Goal: Task Accomplishment & Management: Complete application form

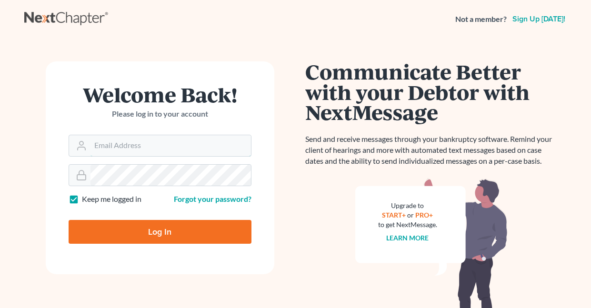
type input "[EMAIL_ADDRESS][DOMAIN_NAME]"
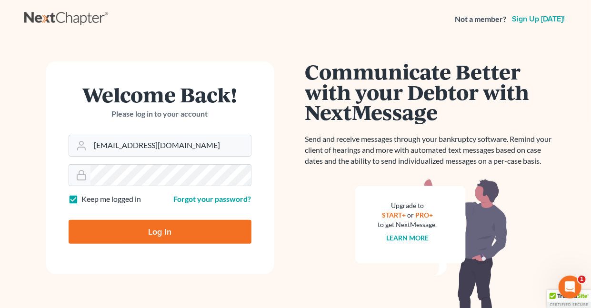
click at [82, 197] on label "Keep me logged in" at bounding box center [111, 199] width 59 height 11
click at [86, 197] on input "Keep me logged in" at bounding box center [89, 197] width 6 height 6
checkbox input "false"
click at [170, 230] on input "Log In" at bounding box center [160, 232] width 183 height 24
type input "Thinking..."
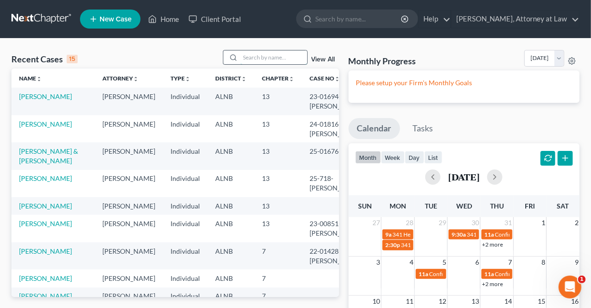
click at [276, 61] on input "search" at bounding box center [273, 57] width 67 height 14
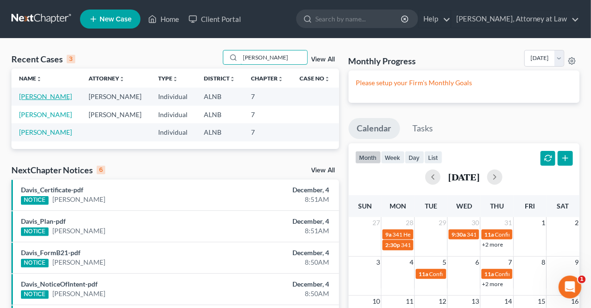
type input "Clayton"
click at [47, 94] on link "Clayton, Latoya" at bounding box center [45, 96] width 53 height 8
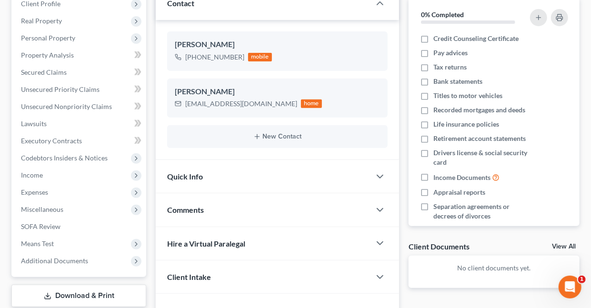
scroll to position [142, 0]
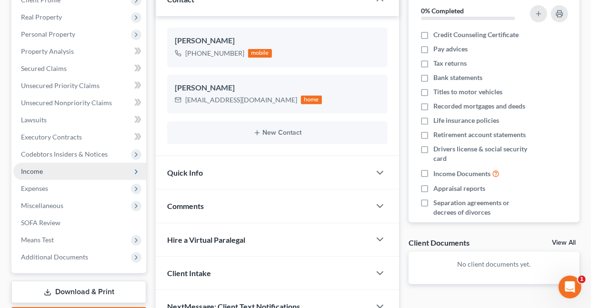
click at [38, 172] on span "Income" at bounding box center [32, 171] width 22 height 8
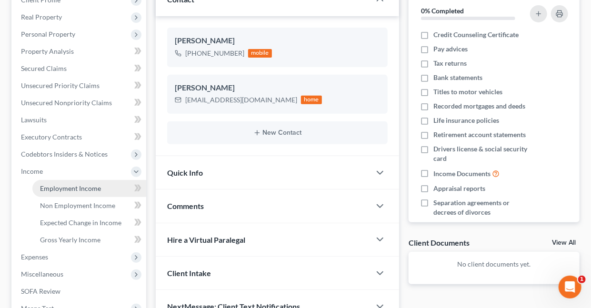
click at [70, 187] on span "Employment Income" at bounding box center [70, 188] width 61 height 8
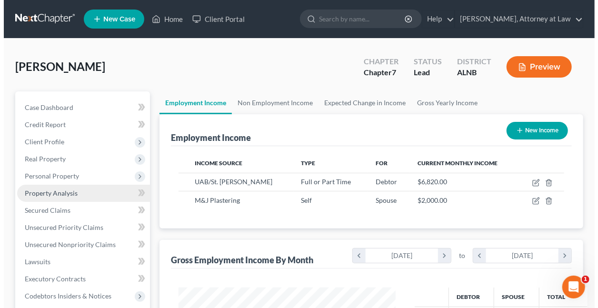
scroll to position [169, 236]
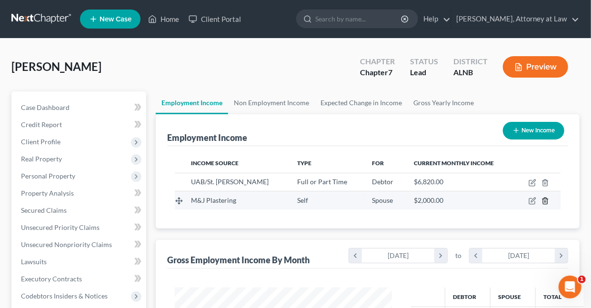
click at [545, 201] on icon "button" at bounding box center [545, 201] width 8 height 8
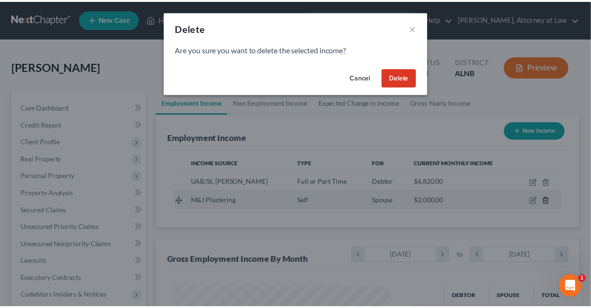
scroll to position [169, 239]
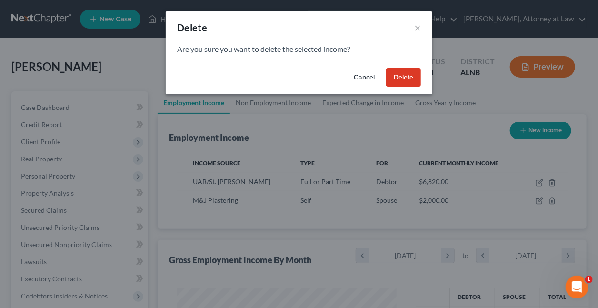
click at [403, 78] on button "Delete" at bounding box center [403, 77] width 35 height 19
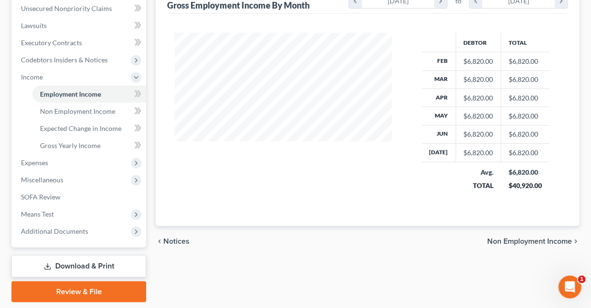
scroll to position [238, 0]
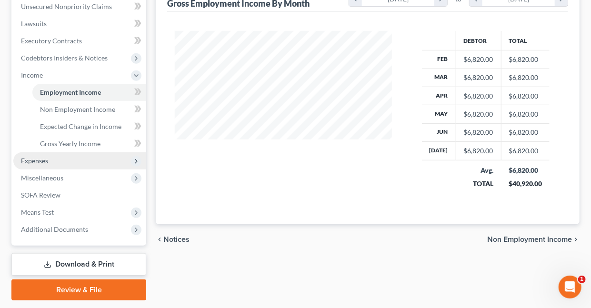
click at [36, 160] on span "Expenses" at bounding box center [34, 161] width 27 height 8
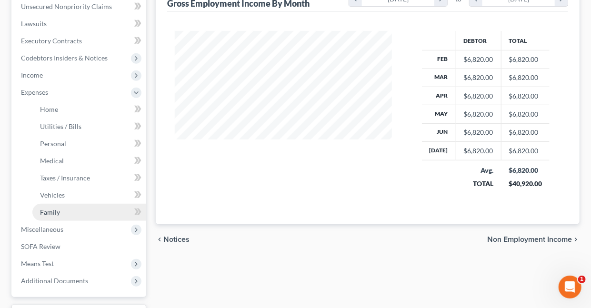
click at [59, 211] on link "Family" at bounding box center [89, 212] width 114 height 17
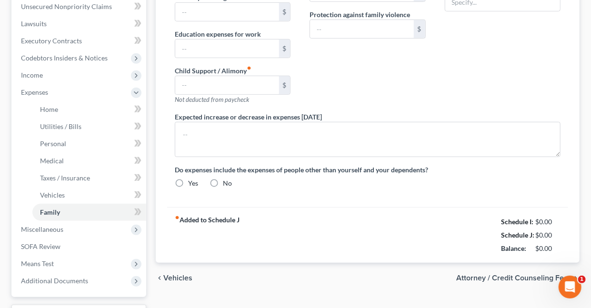
type input "0.00"
type input "2,700.00"
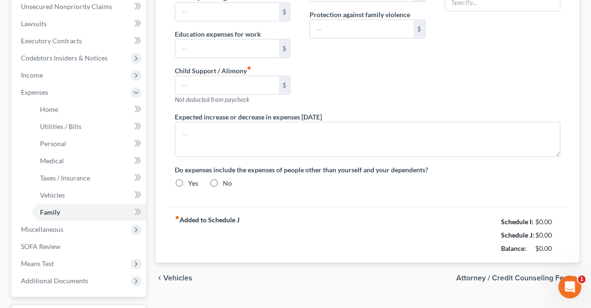
type input "0.00"
type input "300.00"
type input "0.00"
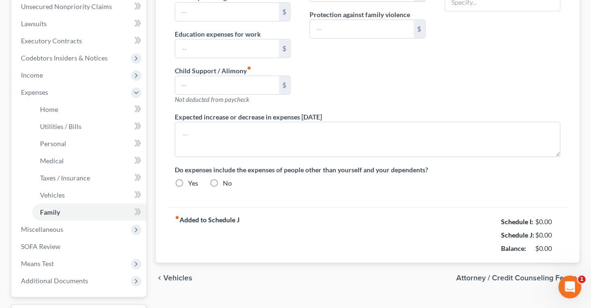
radio input "true"
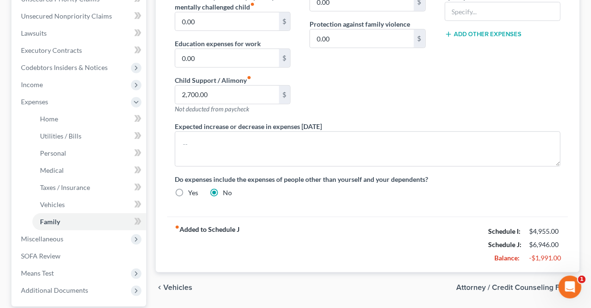
scroll to position [237, 0]
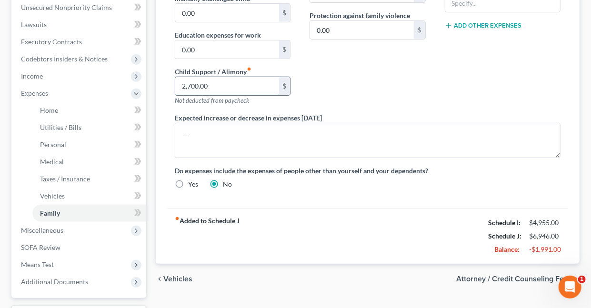
click at [226, 84] on input "2,700.00" at bounding box center [226, 86] width 103 height 18
type input "0.00"
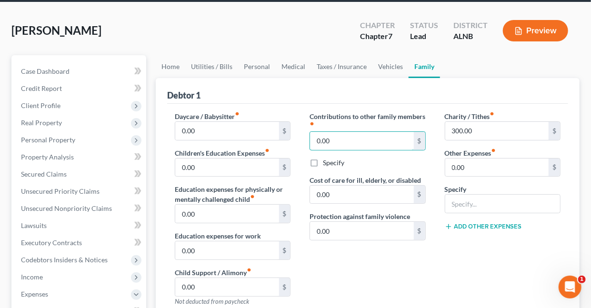
scroll to position [19, 0]
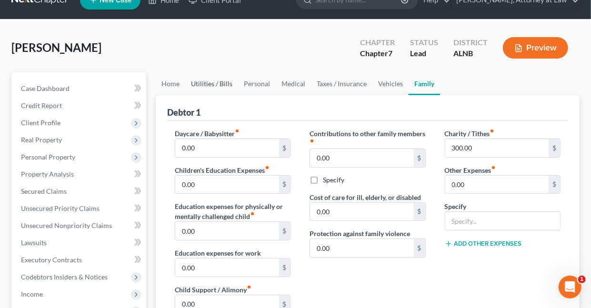
click at [201, 83] on link "Utilities / Bills" at bounding box center [211, 83] width 53 height 23
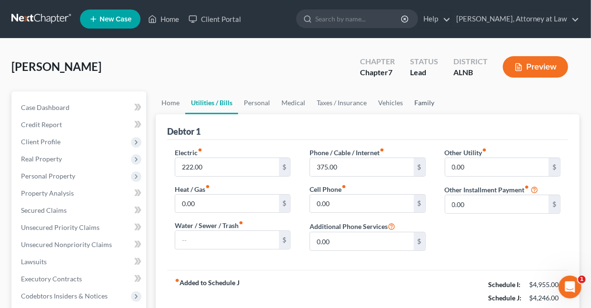
click at [420, 105] on link "Family" at bounding box center [423, 102] width 31 height 23
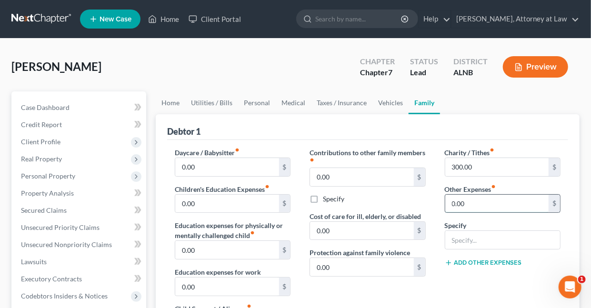
click at [487, 203] on input "0.00" at bounding box center [496, 204] width 103 height 18
type input "600"
type input "Spouse expenses"
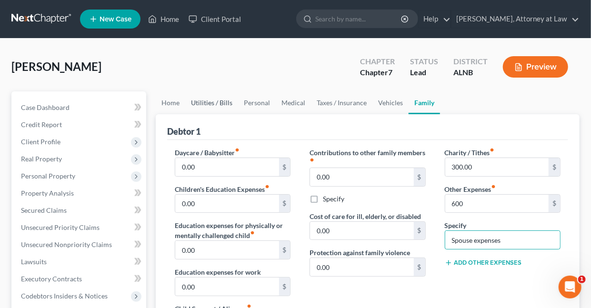
click at [221, 104] on link "Utilities / Bills" at bounding box center [211, 102] width 53 height 23
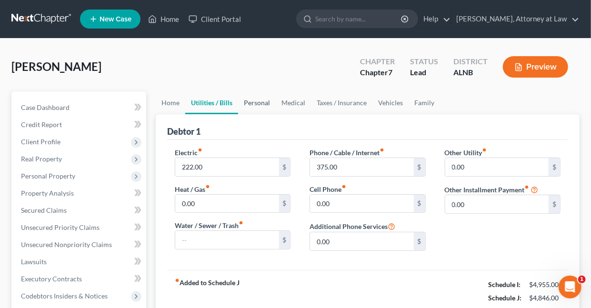
click at [257, 102] on link "Personal" at bounding box center [257, 102] width 38 height 23
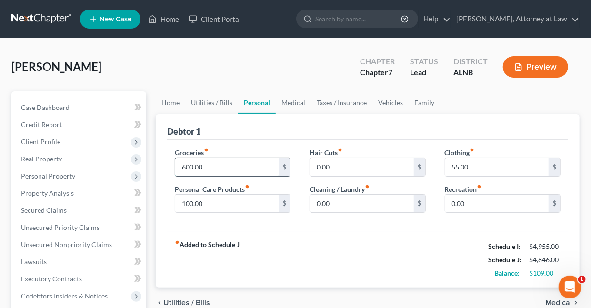
click at [220, 166] on input "600.00" at bounding box center [226, 167] width 103 height 18
type input "800"
click at [419, 103] on link "Family" at bounding box center [423, 102] width 31 height 23
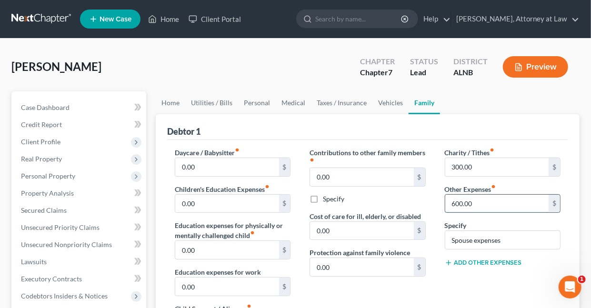
click at [484, 202] on input "600.00" at bounding box center [496, 204] width 103 height 18
type input "400"
click at [257, 101] on link "Personal" at bounding box center [257, 102] width 38 height 23
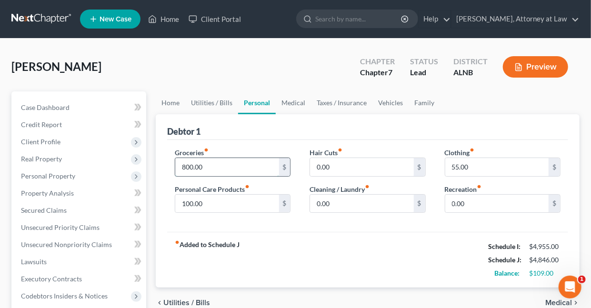
click at [220, 166] on input "800.00" at bounding box center [226, 167] width 103 height 18
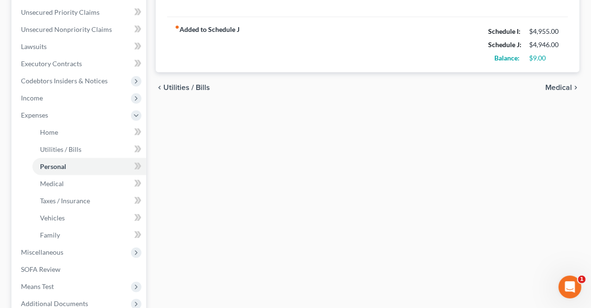
scroll to position [229, 0]
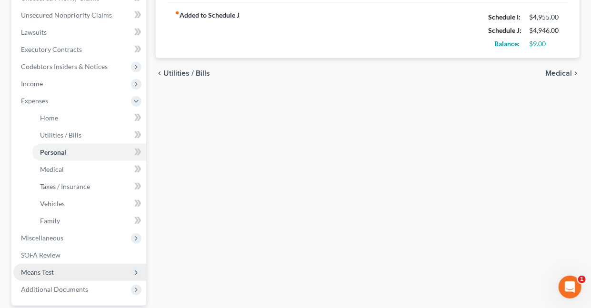
click at [45, 269] on span "Means Test" at bounding box center [37, 272] width 33 height 8
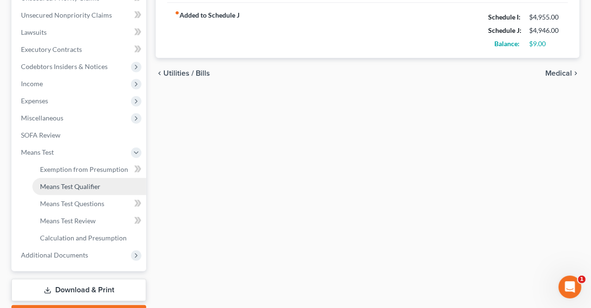
click at [89, 182] on span "Means Test Qualifier" at bounding box center [70, 186] width 60 height 8
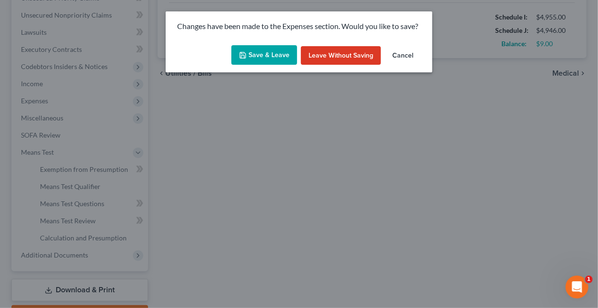
click at [264, 54] on button "Save & Leave" at bounding box center [264, 55] width 66 height 20
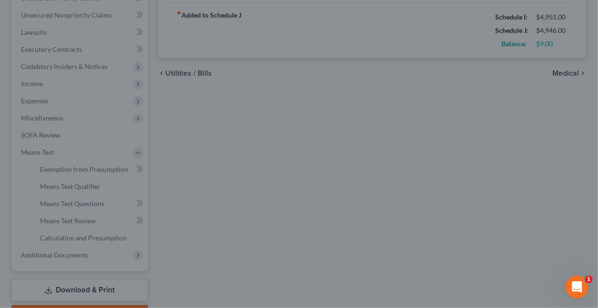
type input "900.00"
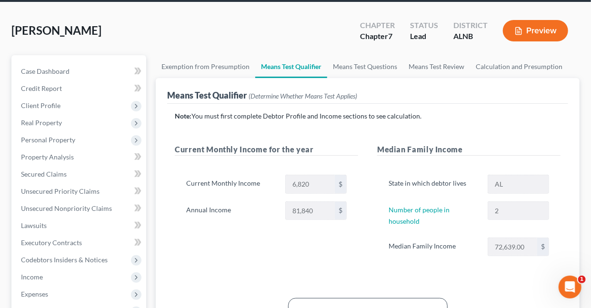
scroll to position [36, 0]
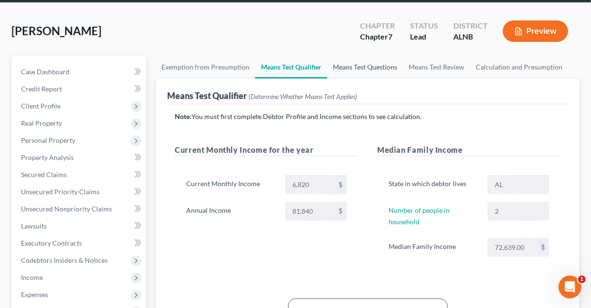
click at [363, 67] on link "Means Test Questions" at bounding box center [365, 67] width 76 height 23
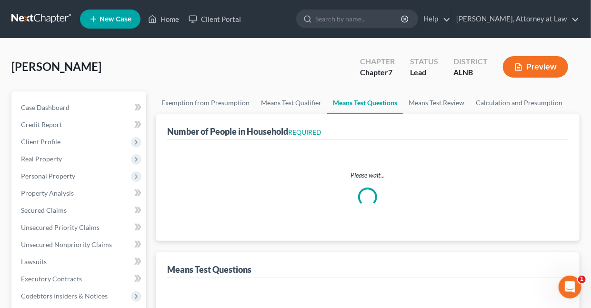
select select "2"
select select "0"
select select "2"
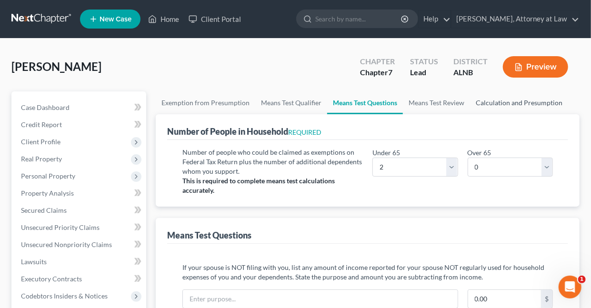
click at [492, 101] on link "Calculation and Presumption" at bounding box center [519, 102] width 98 height 23
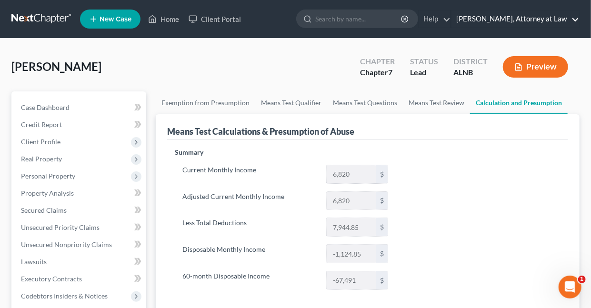
click at [575, 20] on link "Daisy M. Holder, Attorney at Law" at bounding box center [515, 18] width 128 height 17
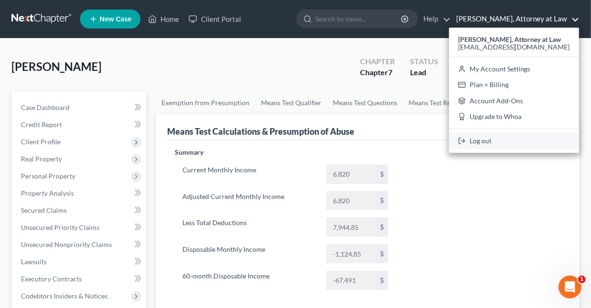
click at [494, 142] on link "Log out" at bounding box center [514, 141] width 130 height 16
